Goal: Information Seeking & Learning: Learn about a topic

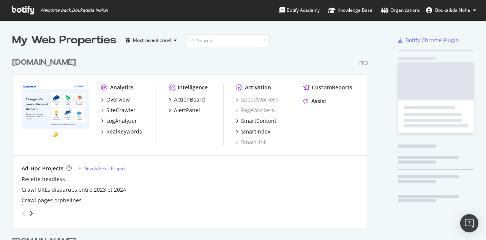
scroll to position [351, 356]
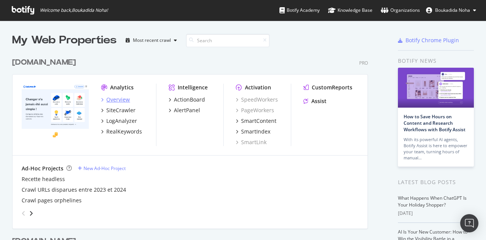
click at [116, 100] on div "Overview" at bounding box center [118, 100] width 24 height 8
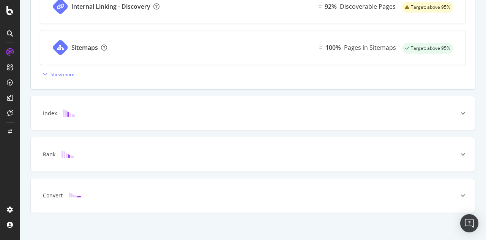
scroll to position [348, 0]
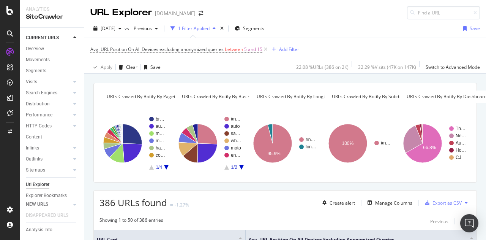
scroll to position [19, 0]
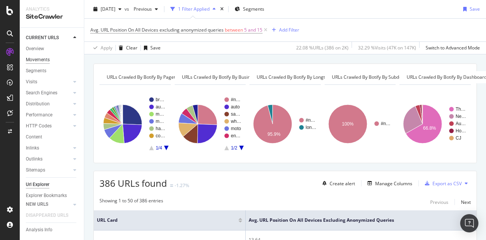
click at [41, 59] on div "Movements" at bounding box center [38, 60] width 24 height 8
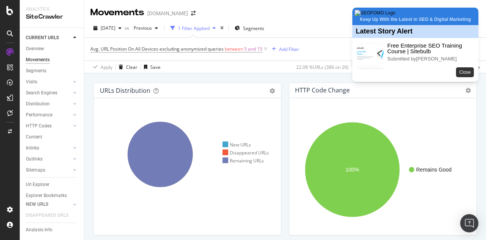
click at [466, 77] on button "Close" at bounding box center [465, 72] width 18 height 10
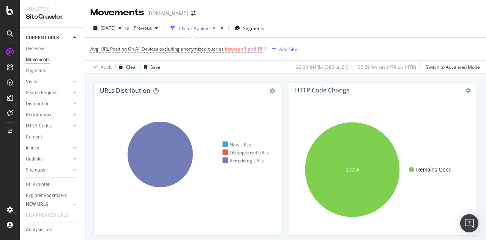
click at [365, 27] on div "2025 Sep. 1st vs Previous 1 Filter Applied Segments" at bounding box center [285, 29] width 402 height 15
click at [364, 45] on div "Avg. URL Position On All Devices excluding anonymized queries between 5 and 15 …" at bounding box center [285, 49] width 390 height 23
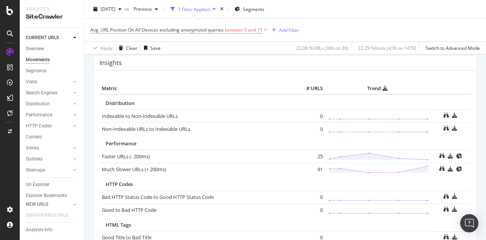
scroll to position [348, 0]
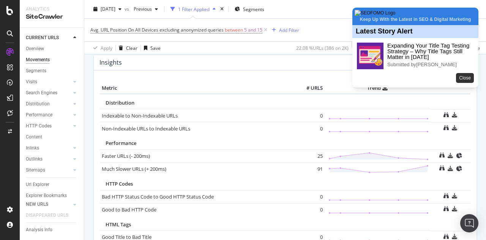
click at [469, 83] on button "Close" at bounding box center [465, 78] width 18 height 10
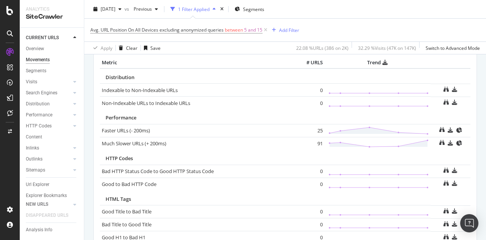
scroll to position [374, 0]
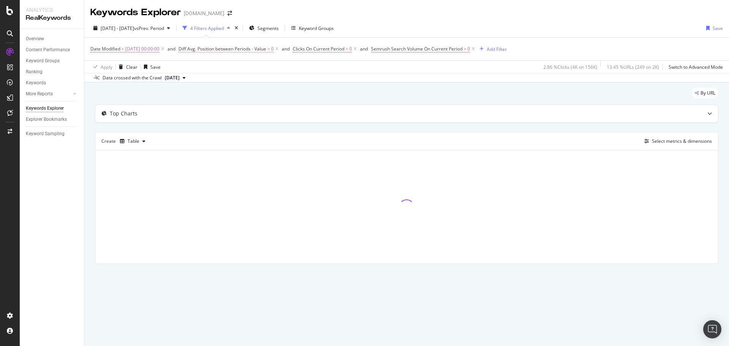
click at [266, 52] on span "Diff Avg. Position between Periods - Value" at bounding box center [222, 49] width 88 height 6
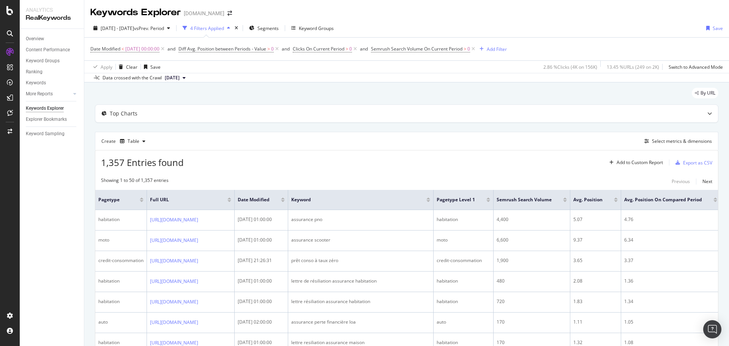
click at [311, 98] on div "By URL" at bounding box center [407, 96] width 624 height 17
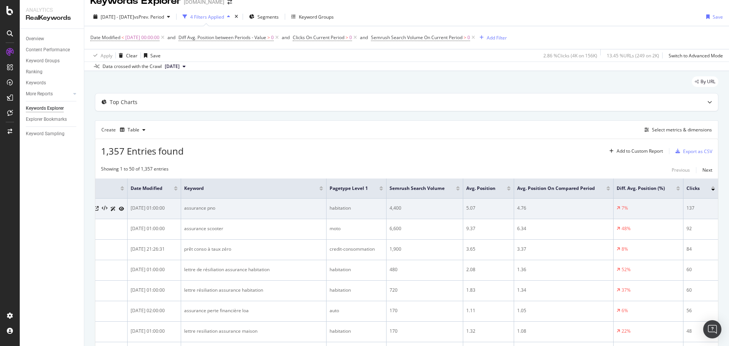
scroll to position [0, 216]
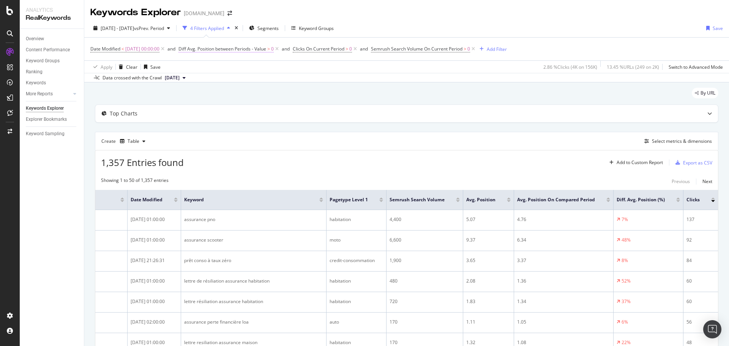
click at [206, 50] on span "Diff Avg. Position between Periods - Value" at bounding box center [222, 49] width 88 height 6
click at [305, 92] on div "By URL" at bounding box center [407, 96] width 624 height 17
click at [153, 49] on span "[DATE] 00:00:00" at bounding box center [142, 49] width 34 height 11
click at [245, 100] on div "By URL" at bounding box center [407, 96] width 624 height 17
